Goal: Task Accomplishment & Management: Use online tool/utility

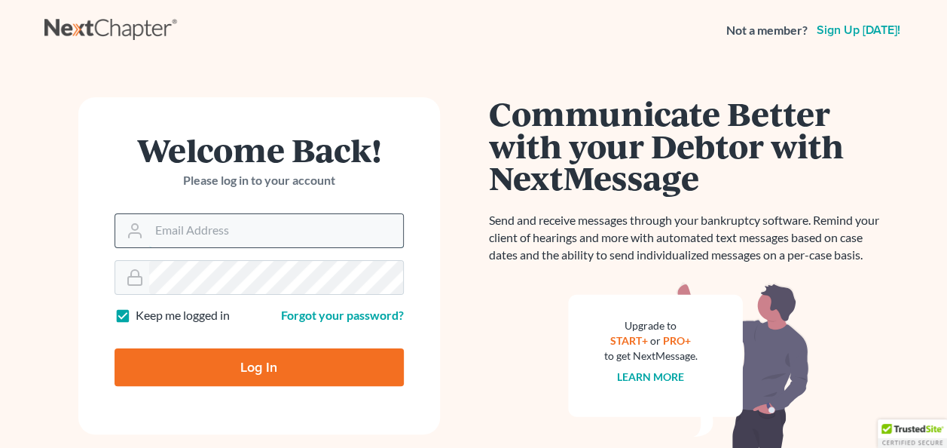
click at [327, 225] on input "Email Address" at bounding box center [276, 230] width 254 height 33
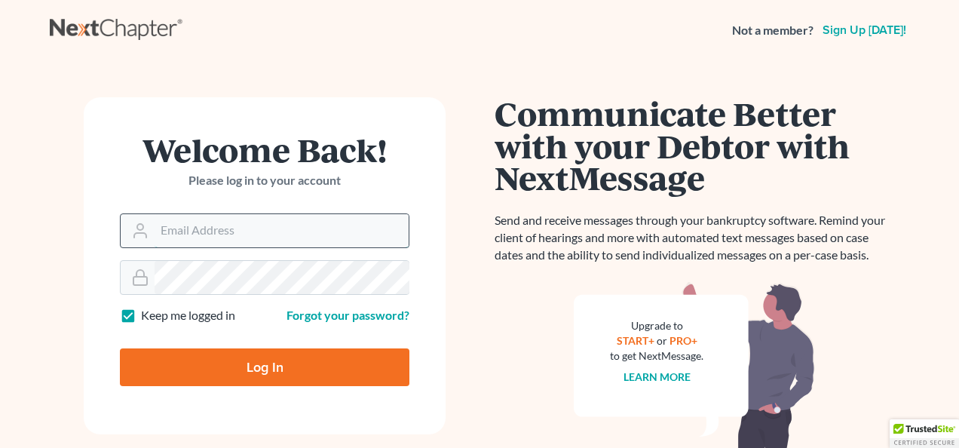
type input "[EMAIL_ADDRESS][DOMAIN_NAME]"
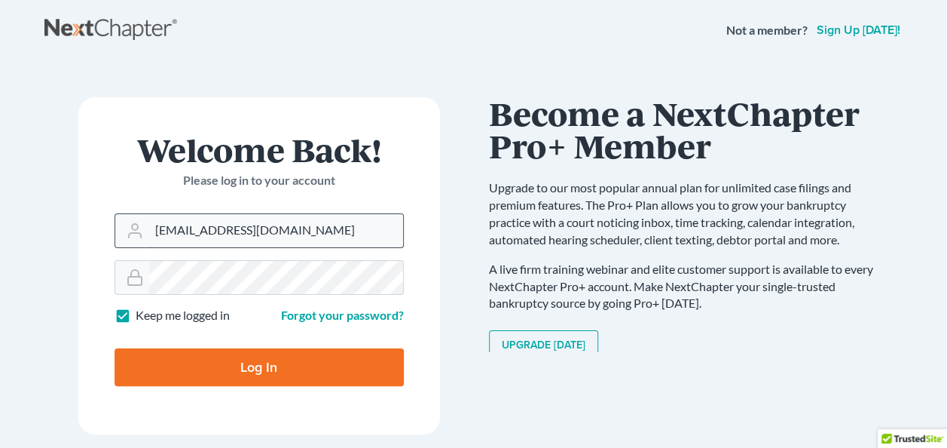
click at [115, 348] on input "Log In" at bounding box center [259, 367] width 289 height 38
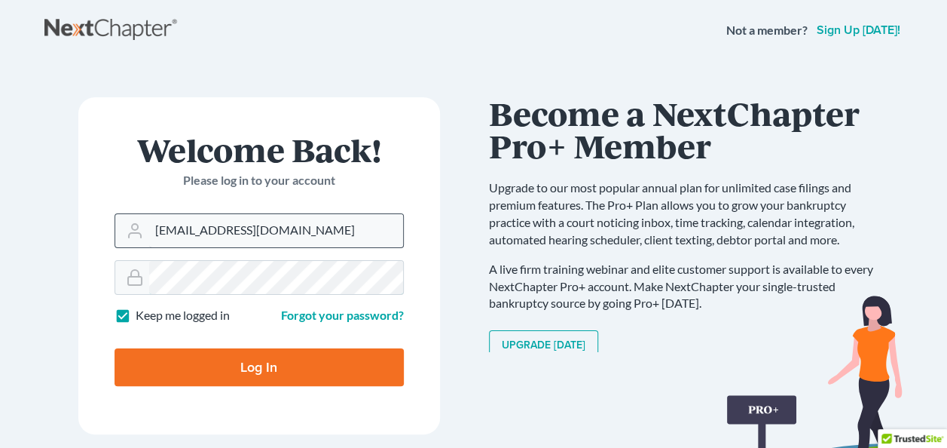
type input "Thinking..."
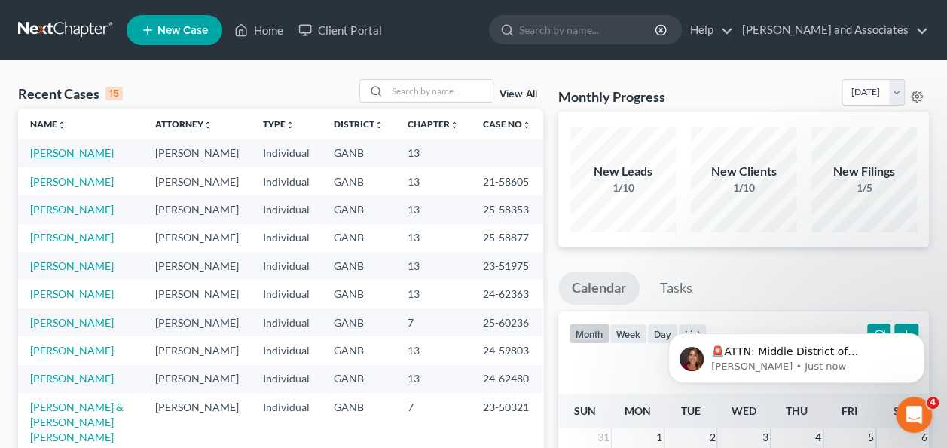
click at [69, 154] on link "[PERSON_NAME]" at bounding box center [72, 152] width 84 height 13
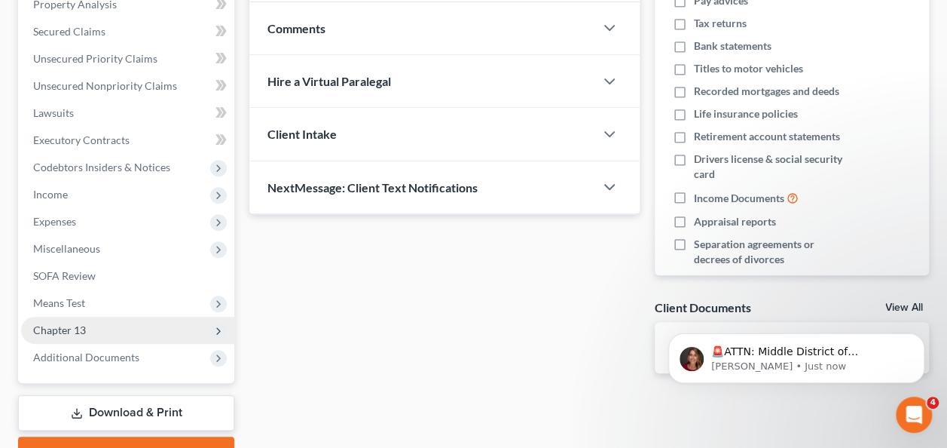
scroll to position [378, 0]
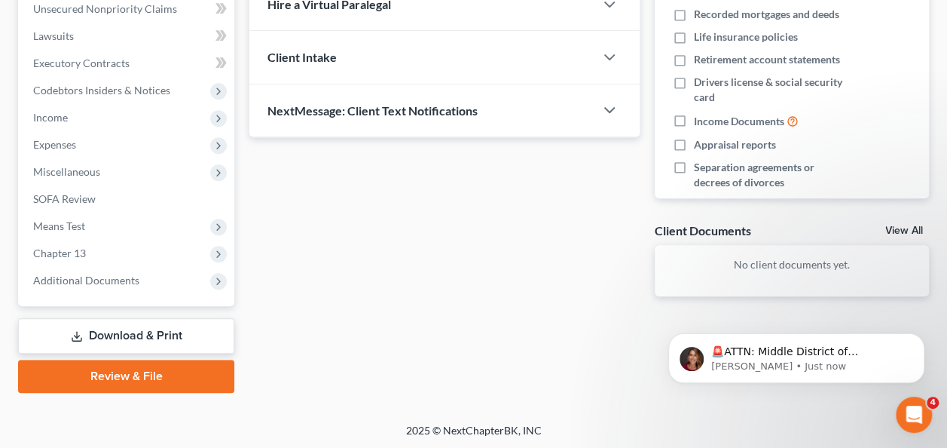
click at [158, 333] on link "Download & Print" at bounding box center [126, 335] width 216 height 35
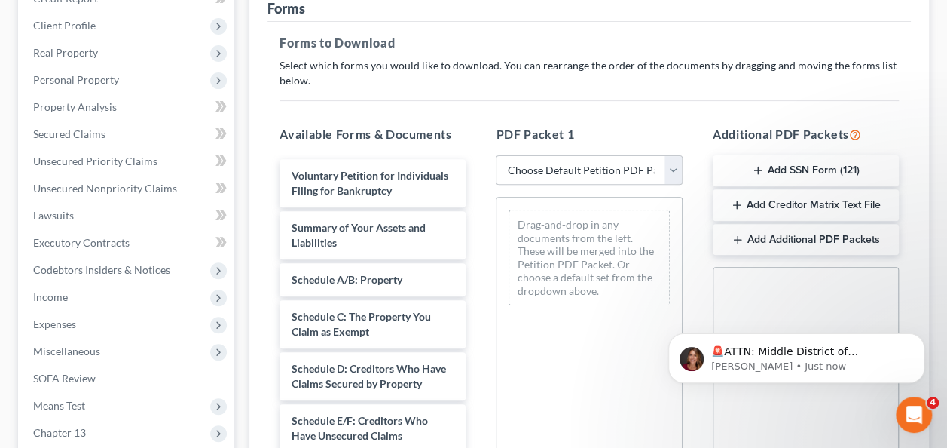
scroll to position [195, 0]
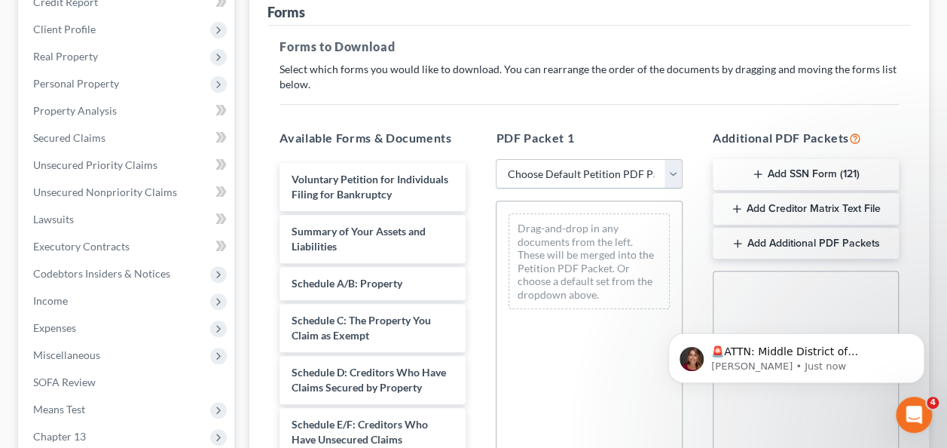
click at [673, 170] on select "Choose Default Petition PDF Packet Complete Bankruptcy Petition (all forms and …" at bounding box center [589, 174] width 186 height 30
select select "8"
click at [496, 159] on select "Choose Default Petition PDF Packet Complete Bankruptcy Petition (all forms and …" at bounding box center [589, 174] width 186 height 30
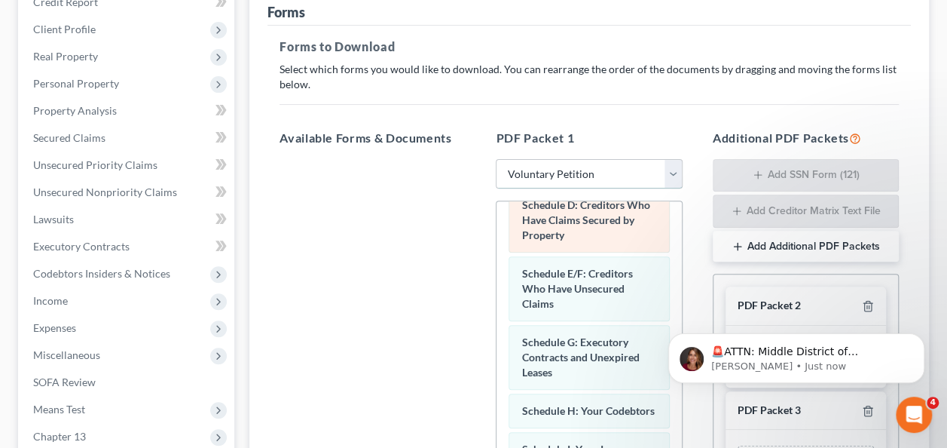
scroll to position [528, 0]
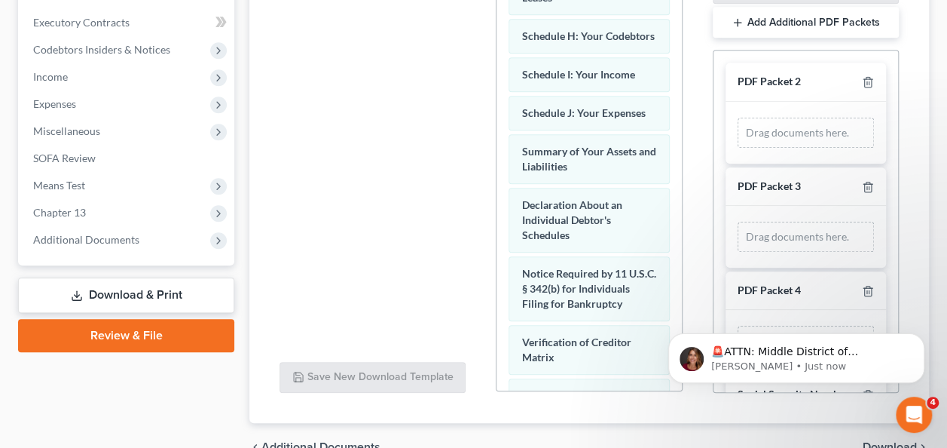
drag, startPoint x: 949, startPoint y: 185, endPoint x: 267, endPoint y: 0, distance: 706.8
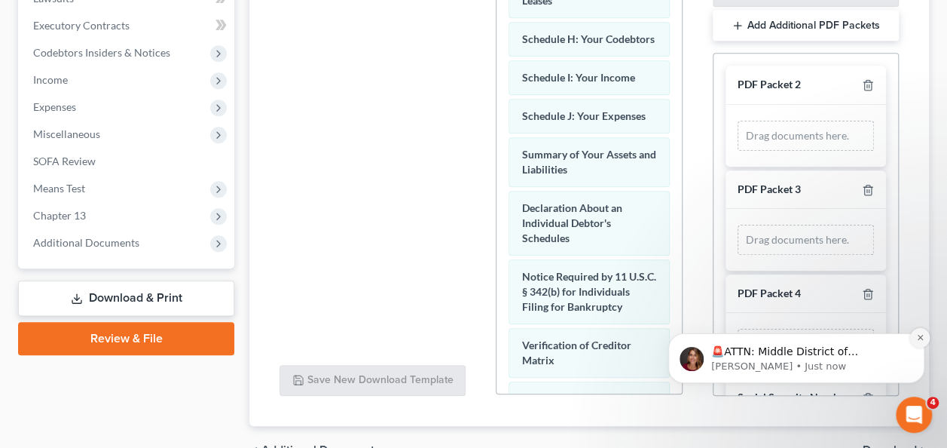
click at [922, 338] on icon "Dismiss notification" at bounding box center [920, 337] width 8 height 8
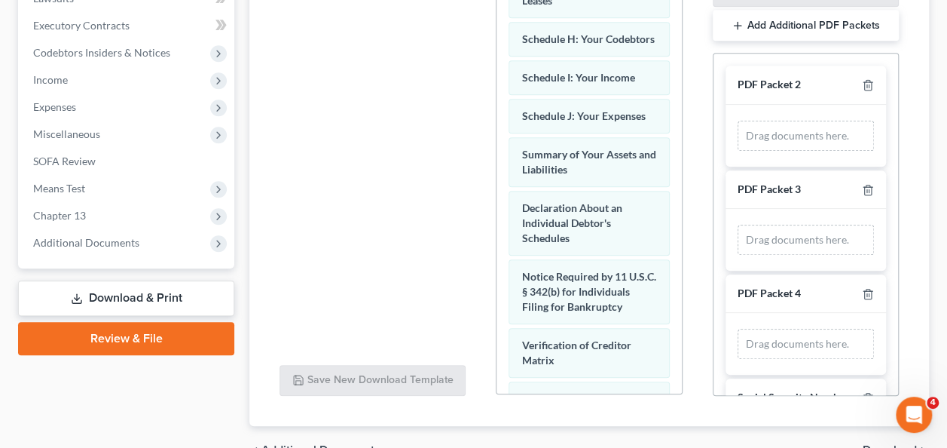
scroll to position [497, 0]
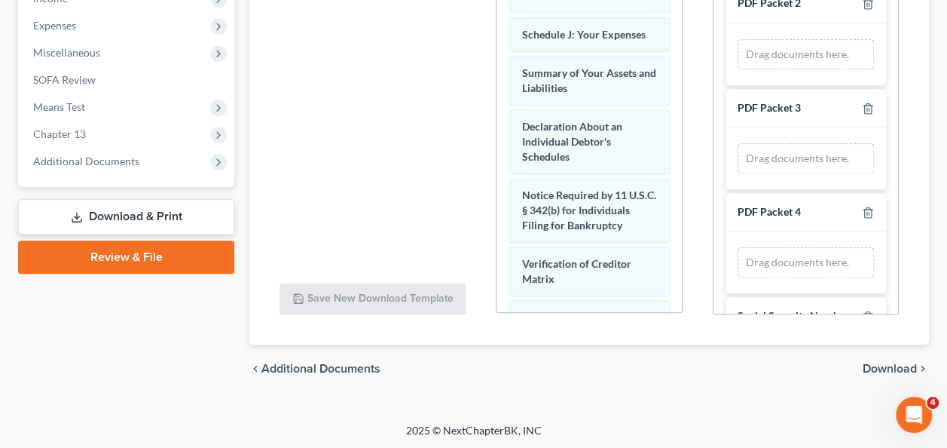
click at [881, 365] on span "Download" at bounding box center [890, 368] width 54 height 12
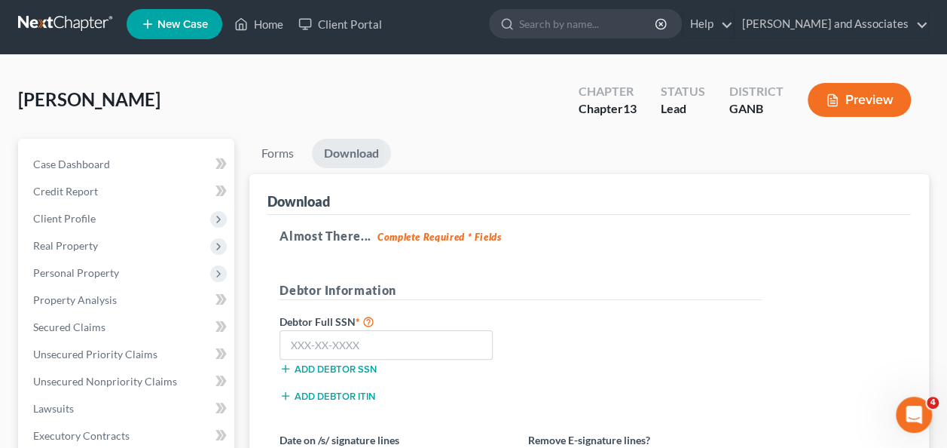
scroll to position [2, 0]
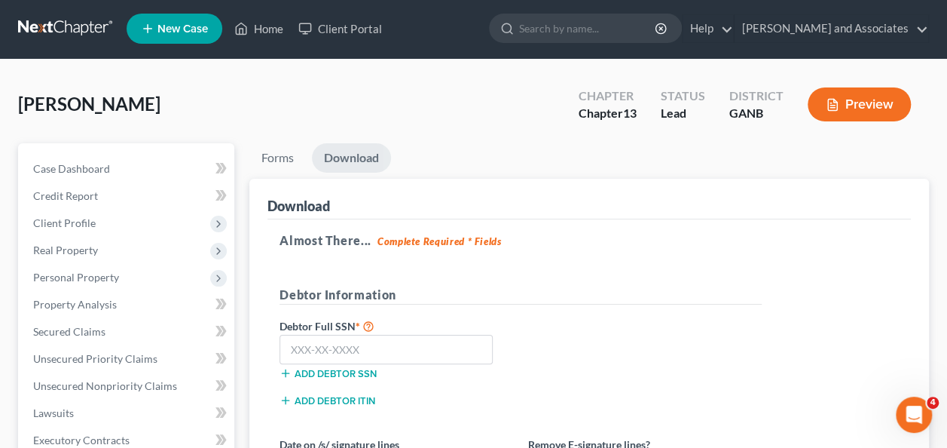
click at [378, 332] on label "Debtor Full SSN *" at bounding box center [396, 326] width 249 height 18
click at [376, 350] on input "text" at bounding box center [386, 350] width 213 height 30
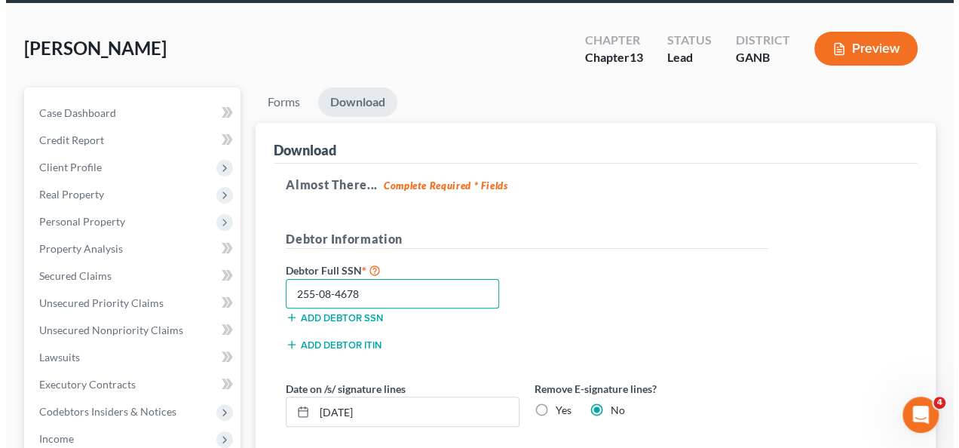
scroll to position [152, 0]
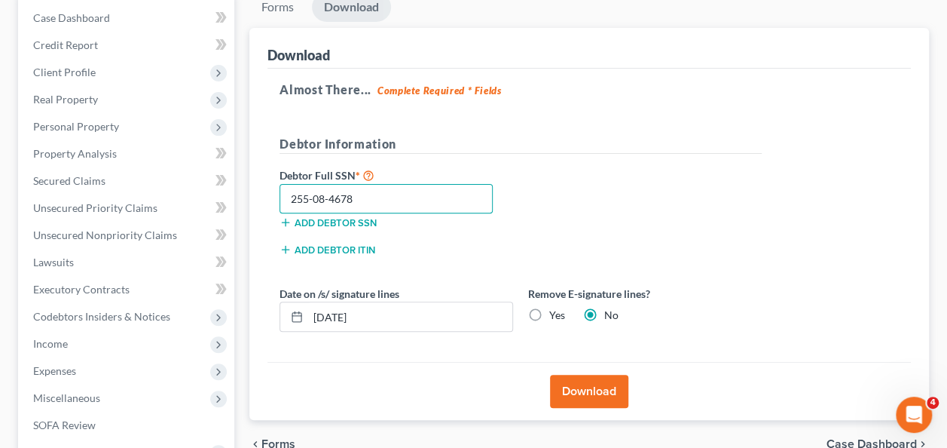
type input "255-08-4678"
click at [587, 386] on button "Download" at bounding box center [589, 391] width 78 height 33
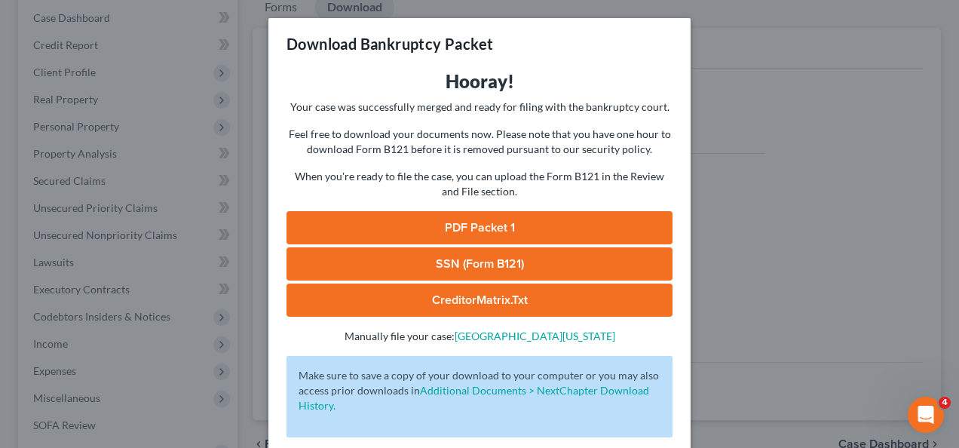
click at [485, 258] on link "SSN (Form B121)" at bounding box center [479, 263] width 386 height 33
click at [485, 232] on link "PDF Packet 1" at bounding box center [479, 227] width 386 height 33
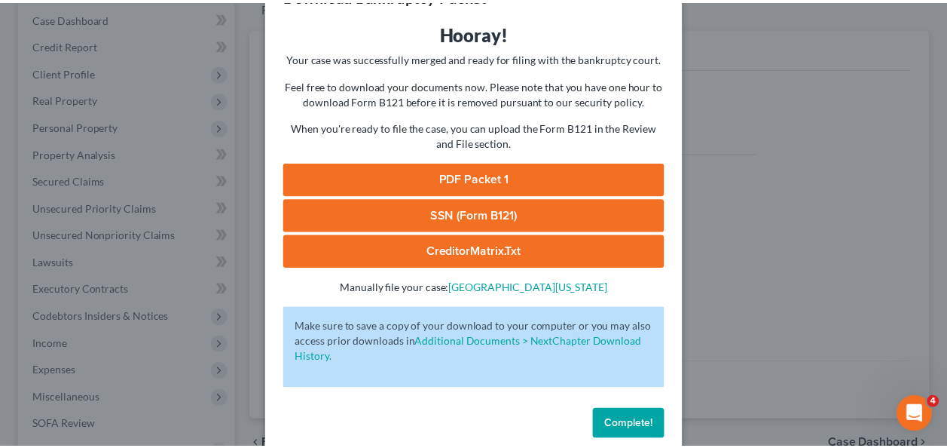
scroll to position [70, 0]
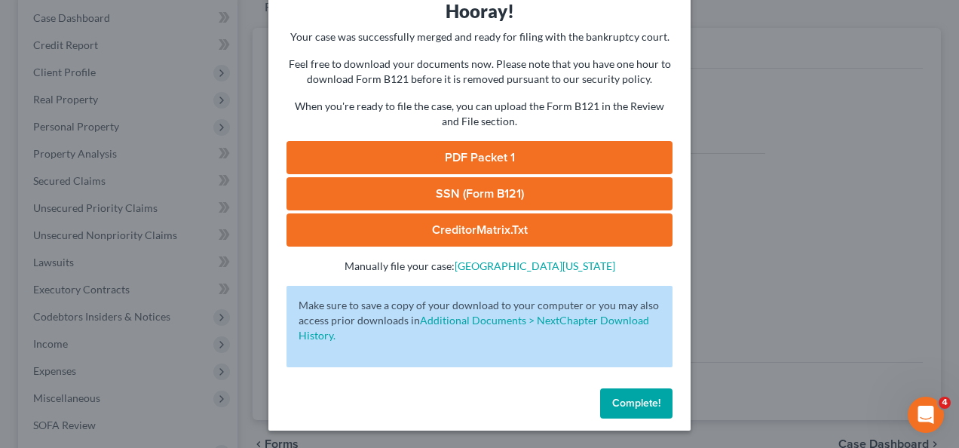
click at [640, 395] on button "Complete!" at bounding box center [636, 403] width 72 height 30
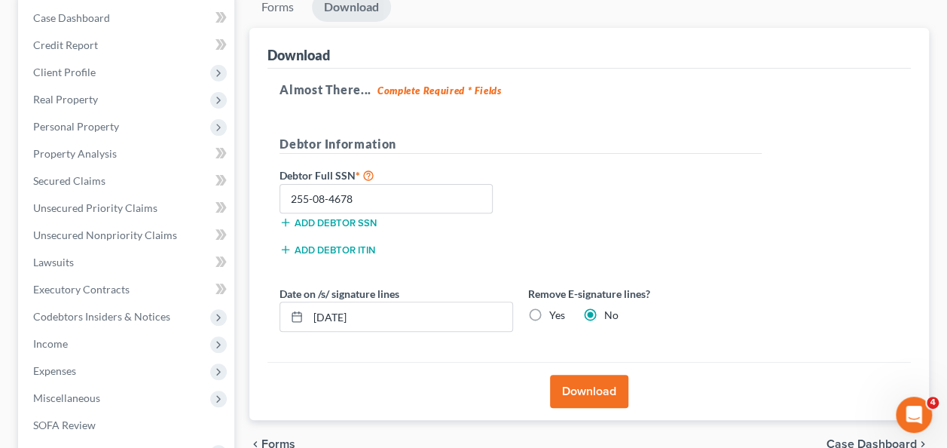
scroll to position [0, 0]
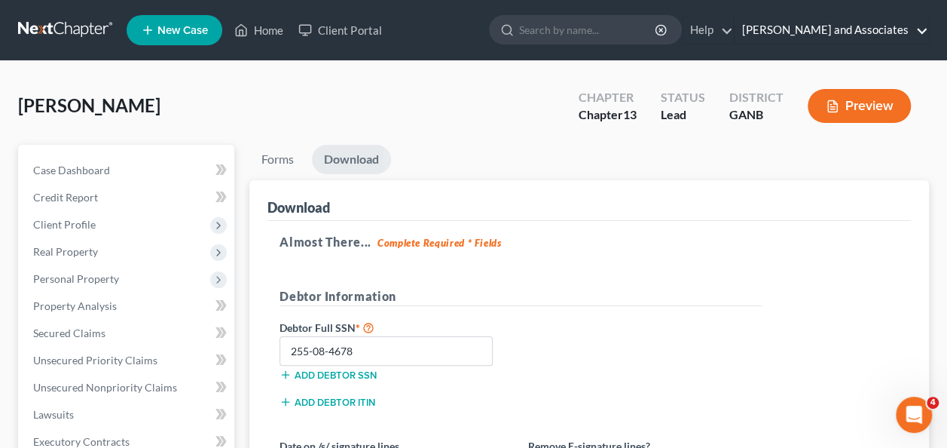
click at [922, 32] on link "Govan and Associates" at bounding box center [832, 30] width 194 height 27
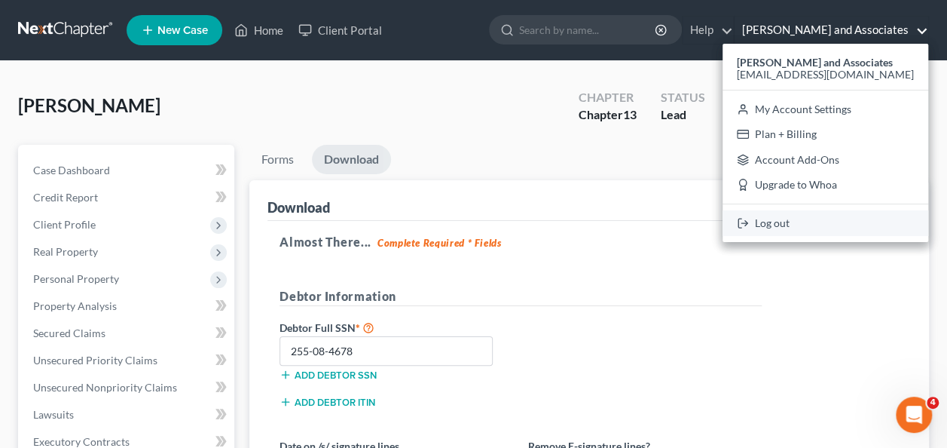
click at [827, 222] on link "Log out" at bounding box center [826, 223] width 206 height 26
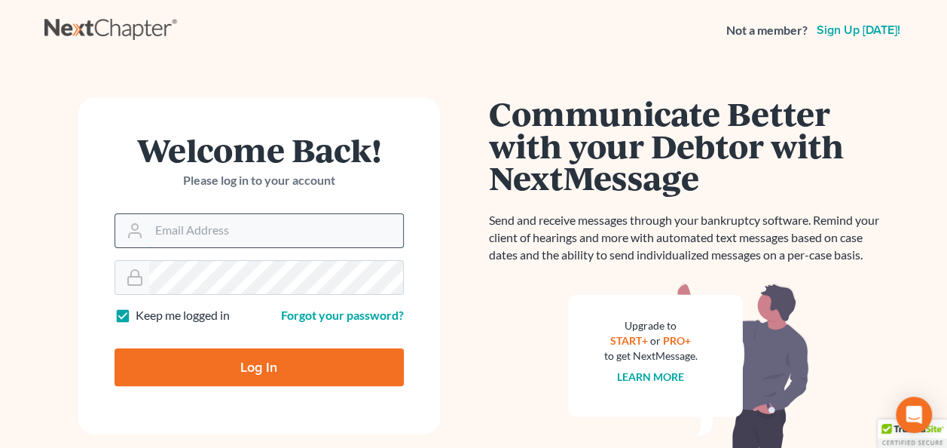
click at [275, 231] on input "Email Address" at bounding box center [276, 230] width 254 height 33
type input "[EMAIL_ADDRESS][DOMAIN_NAME]"
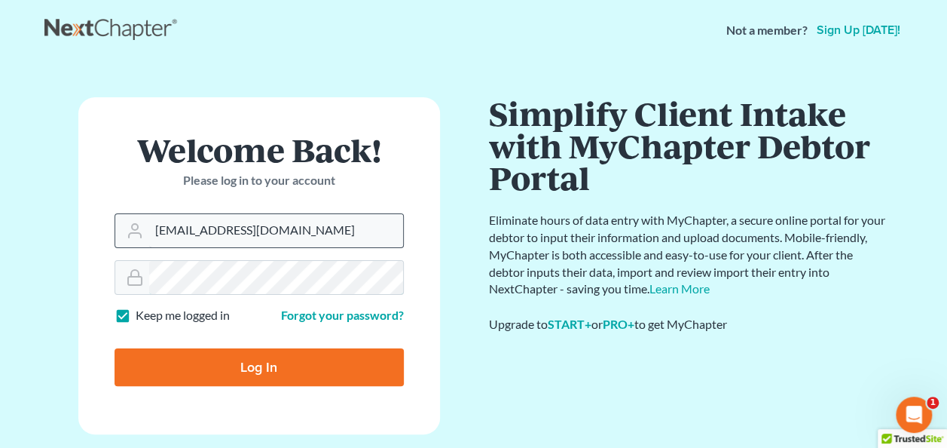
click at [115, 348] on input "Log In" at bounding box center [259, 367] width 289 height 38
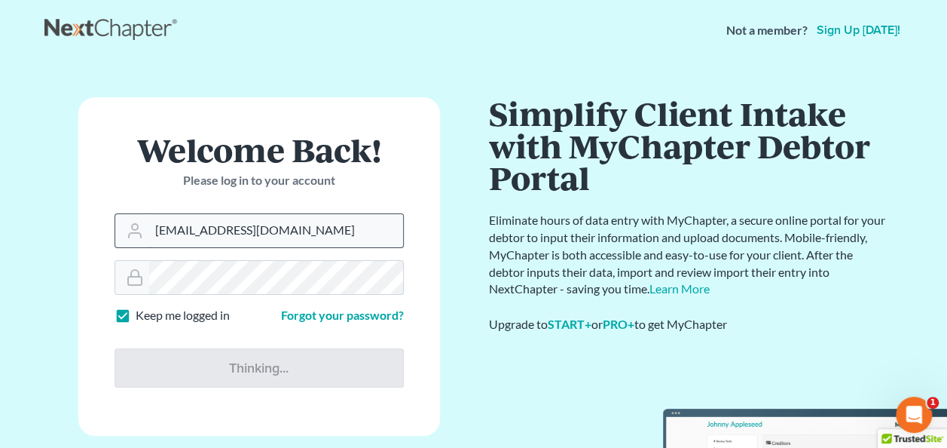
type input "Thinking..."
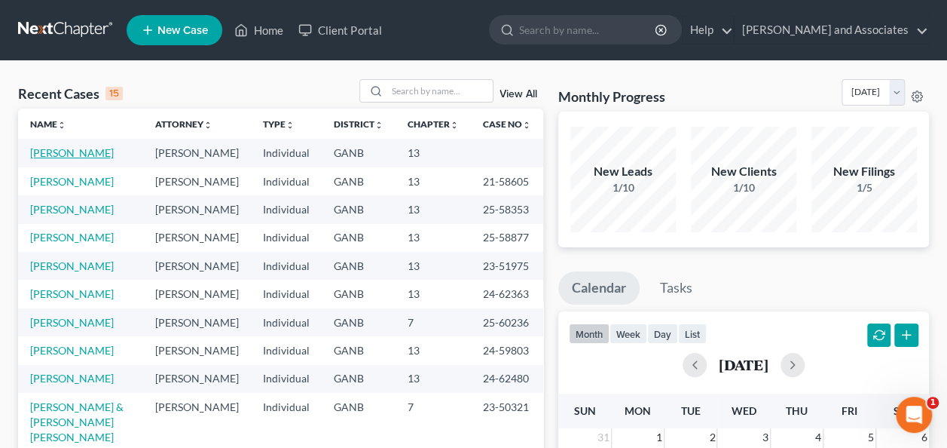
click at [72, 151] on link "[PERSON_NAME]" at bounding box center [72, 152] width 84 height 13
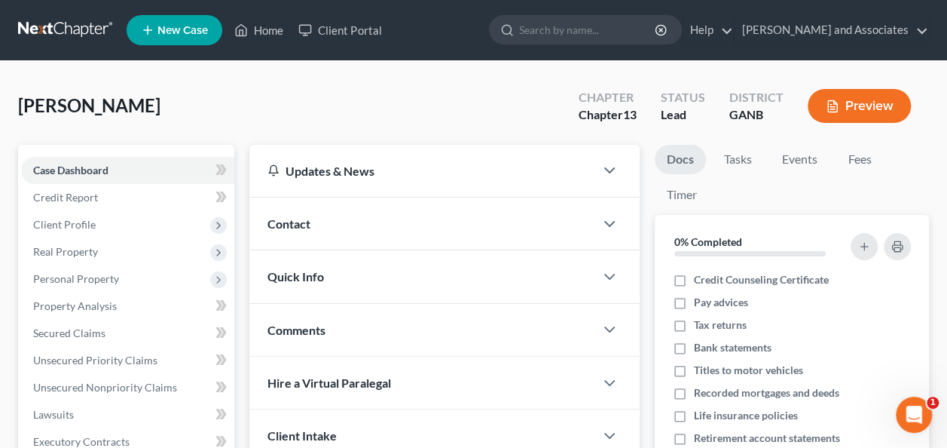
scroll to position [377, 0]
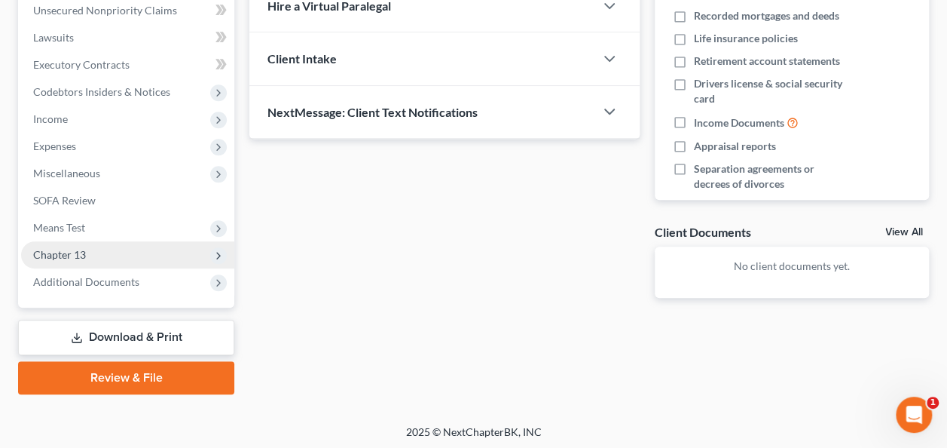
click at [83, 252] on span "Chapter 13" at bounding box center [59, 254] width 53 height 13
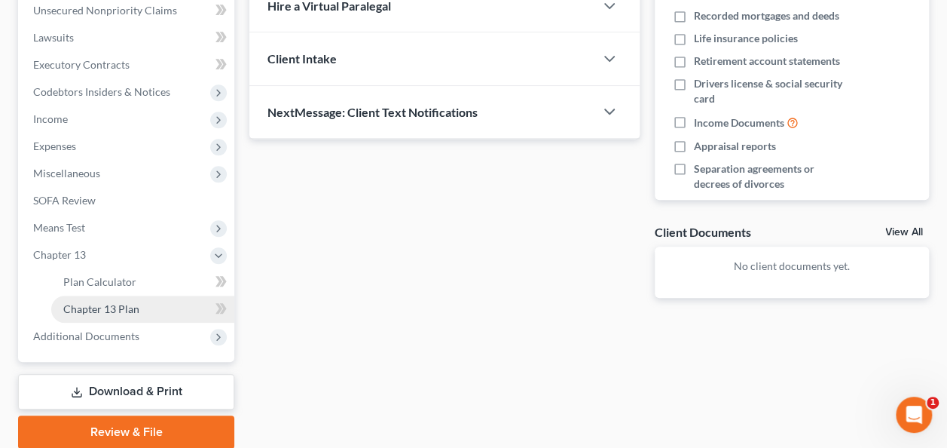
click at [109, 306] on span "Chapter 13 Plan" at bounding box center [101, 308] width 76 height 13
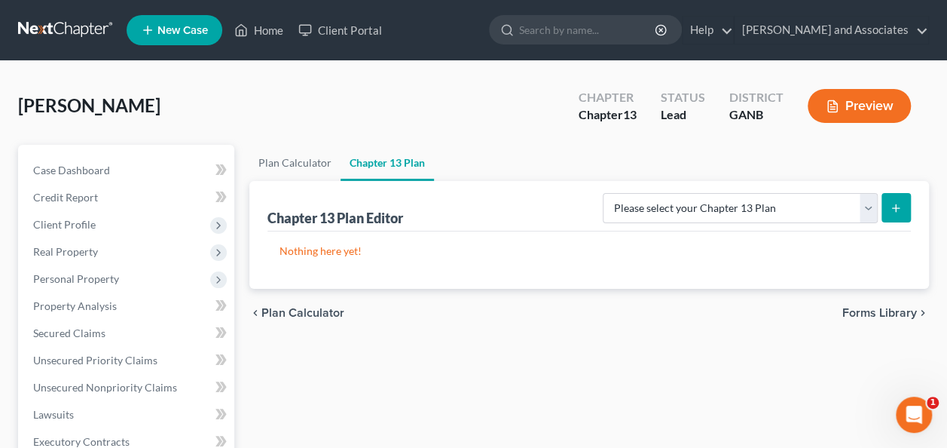
click at [896, 208] on line "submit" at bounding box center [896, 208] width 7 height 0
click at [626, 265] on div "Nothing here yet!" at bounding box center [590, 259] width 644 height 57
drag, startPoint x: 518, startPoint y: 243, endPoint x: 285, endPoint y: 249, distance: 233.7
click at [515, 243] on p "Nothing here yet!" at bounding box center [589, 250] width 619 height 15
click at [322, 220] on div "Chapter 13 Plan Editor" at bounding box center [336, 218] width 136 height 18
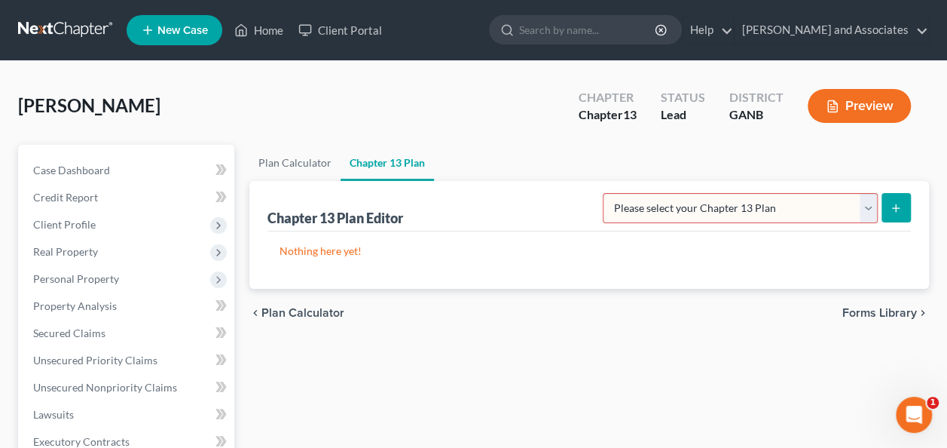
click at [475, 220] on div "Chapter 13 Plan Editor Please select your Chapter 13 Plan National Form Plan - …" at bounding box center [590, 206] width 644 height 50
click at [923, 32] on link "[PERSON_NAME] and Associates" at bounding box center [832, 30] width 194 height 27
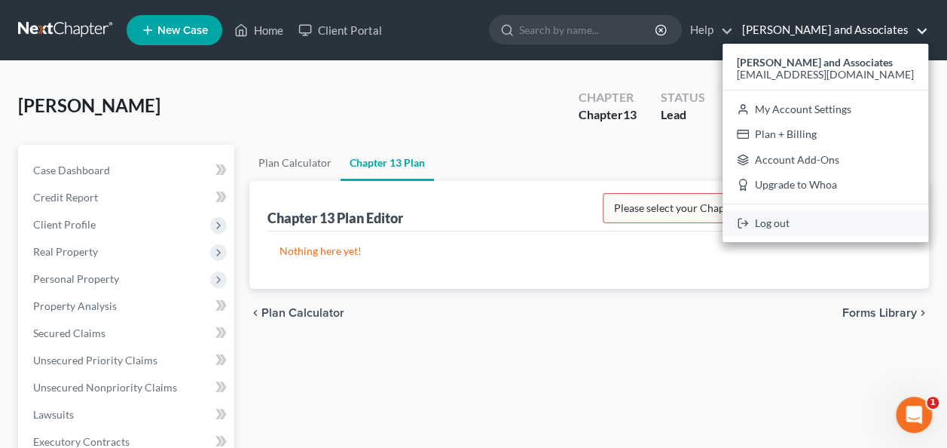
click at [820, 231] on link "Log out" at bounding box center [826, 223] width 206 height 26
